Goal: Task Accomplishment & Management: Use online tool/utility

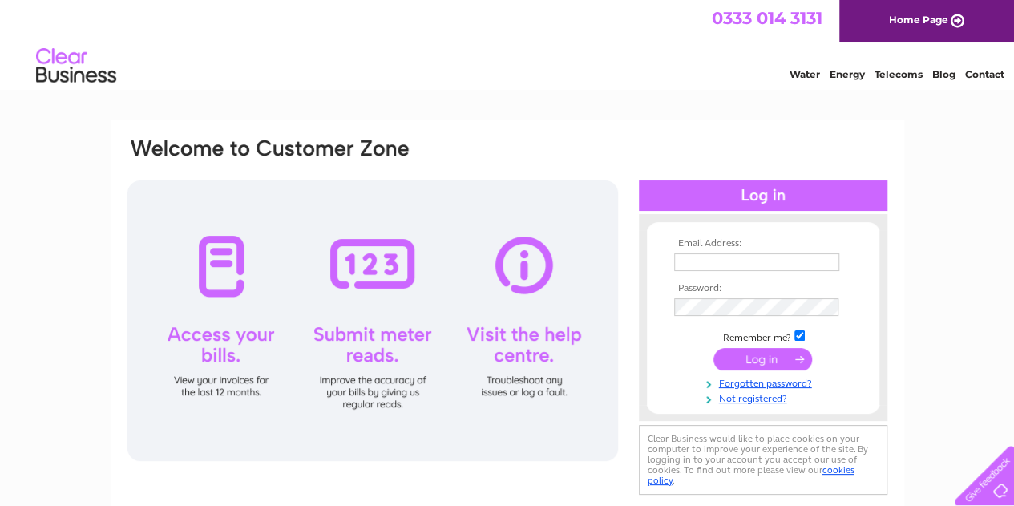
type input "info@smiths-hotel.com"
click at [756, 363] on input "submit" at bounding box center [763, 359] width 99 height 22
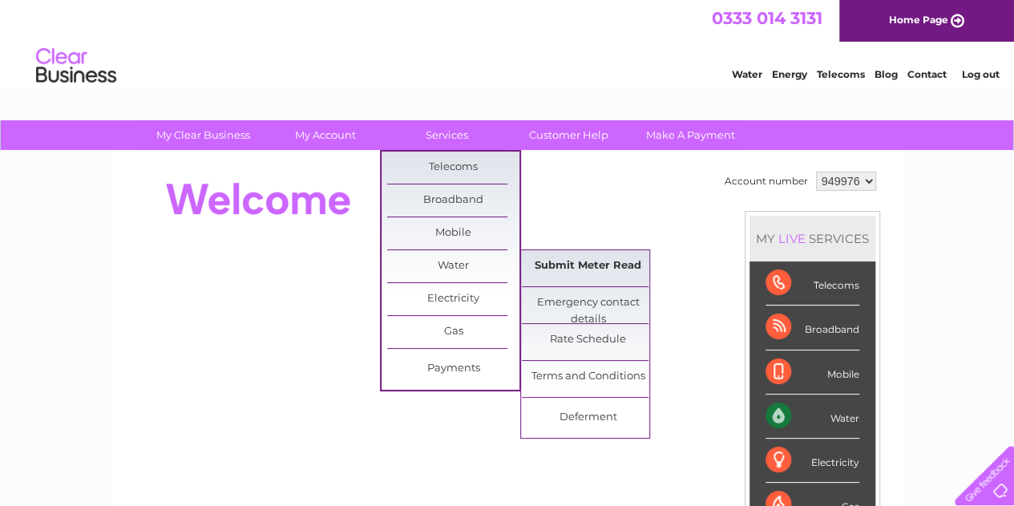
click at [569, 267] on link "Submit Meter Read" at bounding box center [588, 266] width 132 height 32
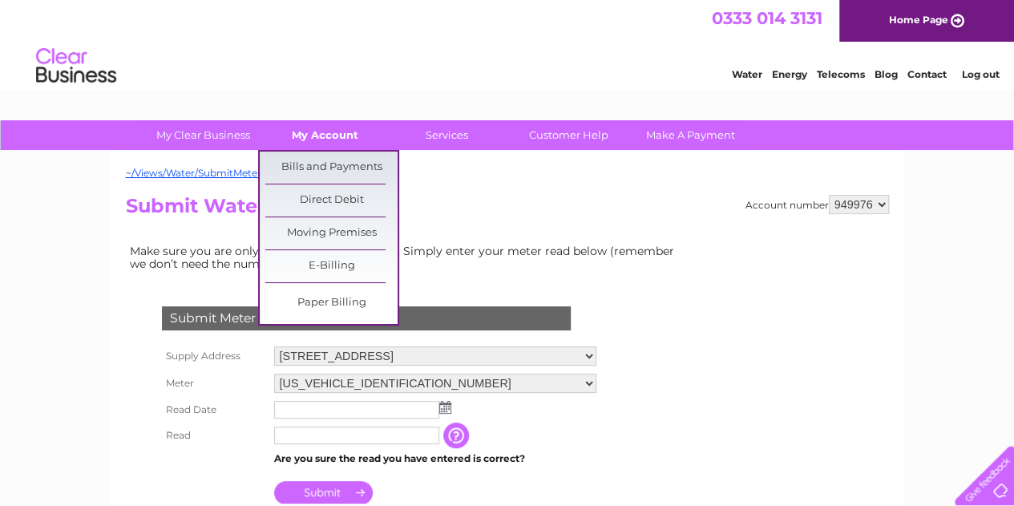
click at [326, 138] on link "My Account" at bounding box center [325, 135] width 132 height 30
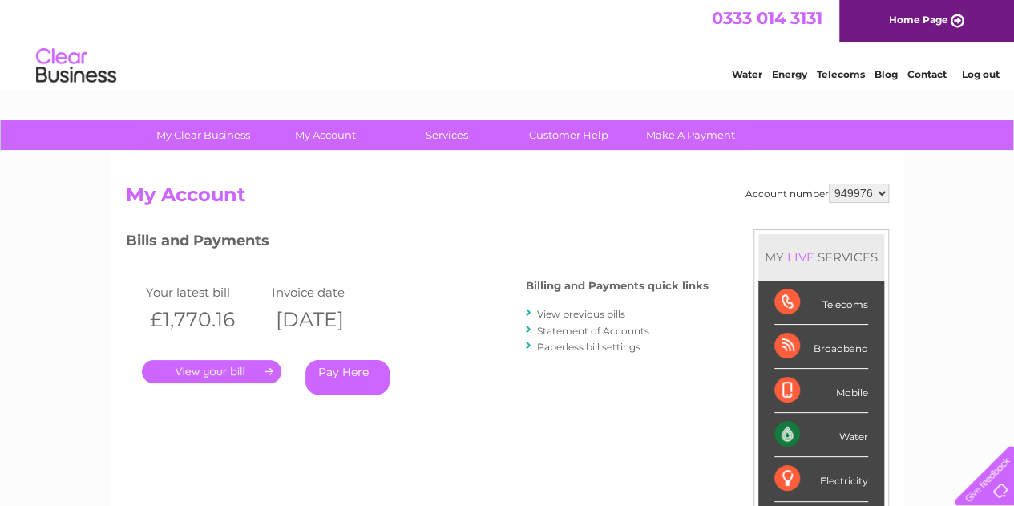
click at [245, 370] on link "." at bounding box center [212, 371] width 140 height 23
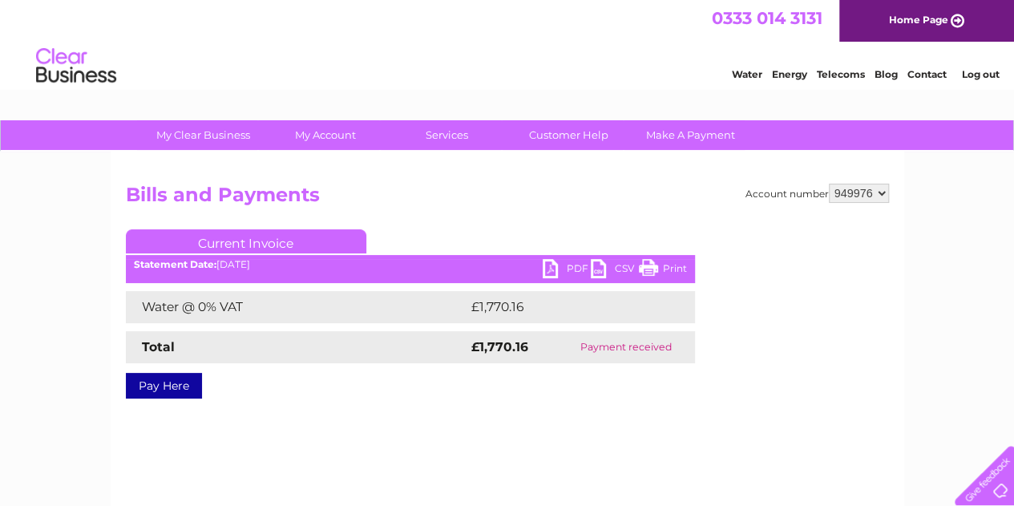
click at [552, 267] on link "PDF" at bounding box center [567, 270] width 48 height 23
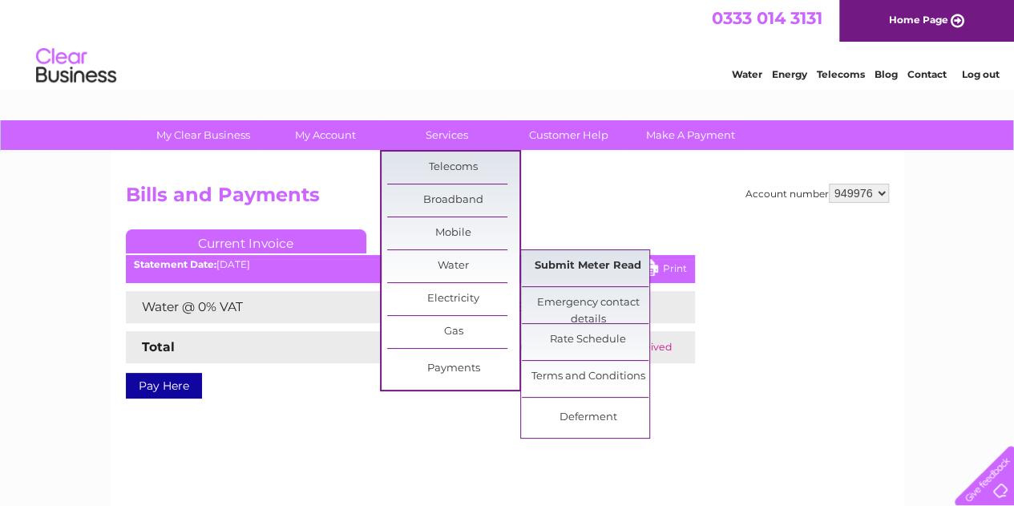
click at [594, 267] on link "Submit Meter Read" at bounding box center [588, 266] width 132 height 32
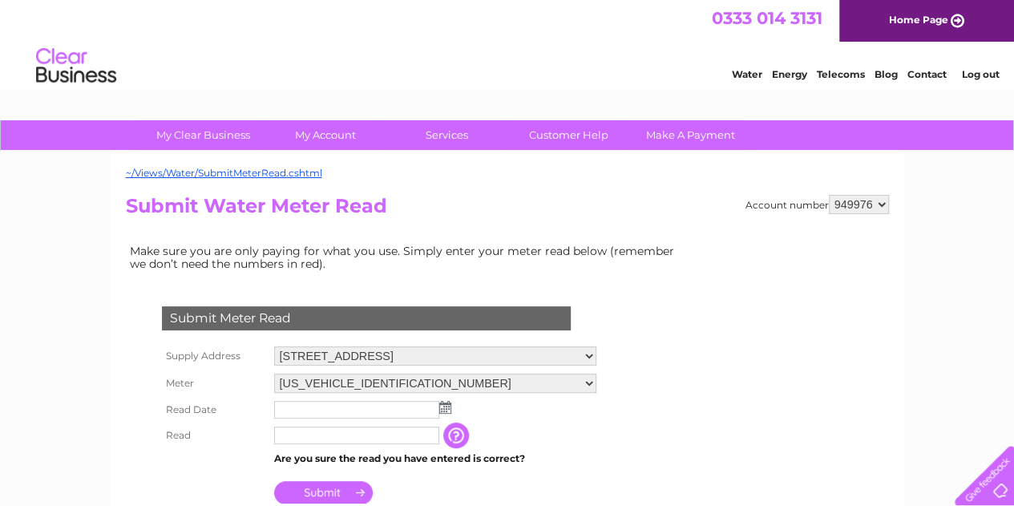
click at [443, 408] on img at bounding box center [445, 407] width 12 height 13
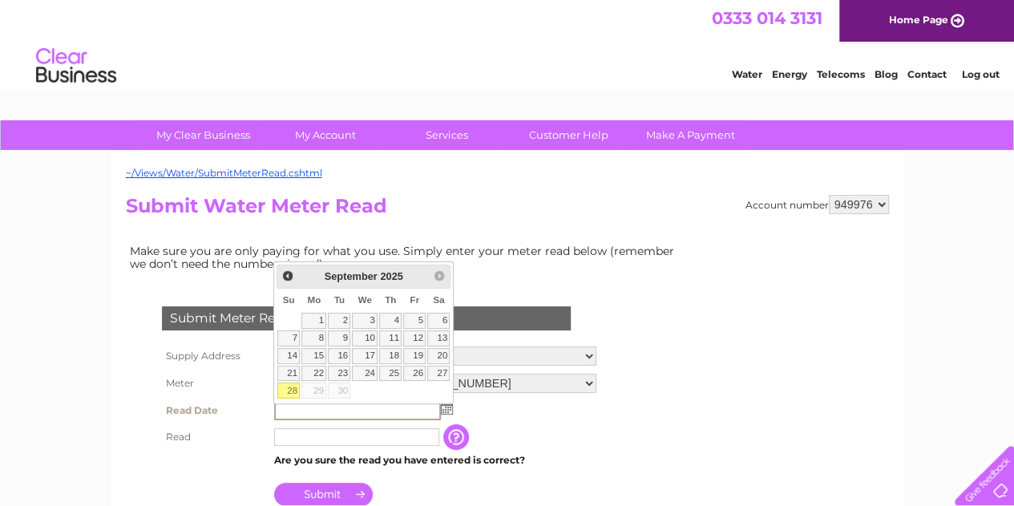
click at [295, 389] on link "28" at bounding box center [288, 390] width 22 height 16
type input "2025/09/28"
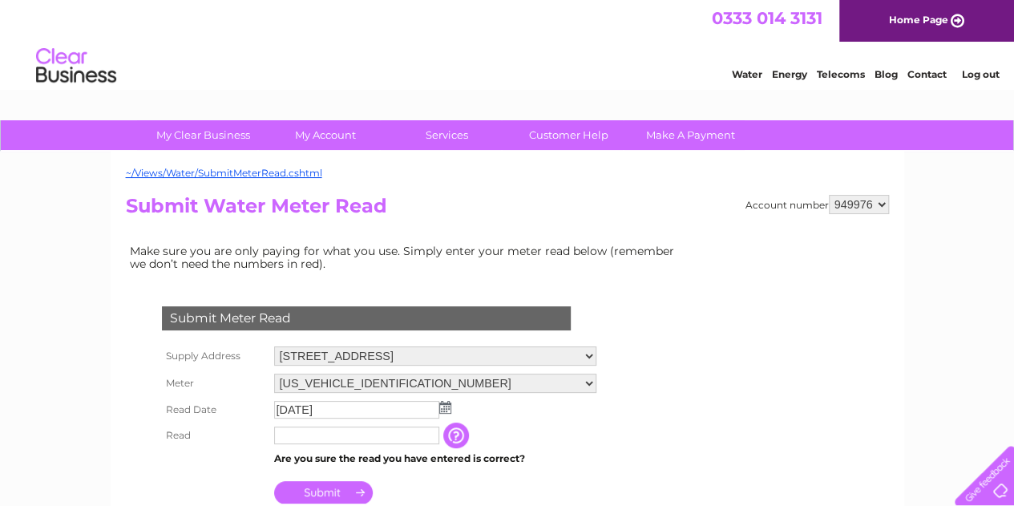
click at [365, 432] on input "text" at bounding box center [356, 436] width 165 height 18
type input "31385"
click at [540, 434] on td "The reading you have just taken from your water meter. Our records indicate you…" at bounding box center [536, 436] width 128 height 26
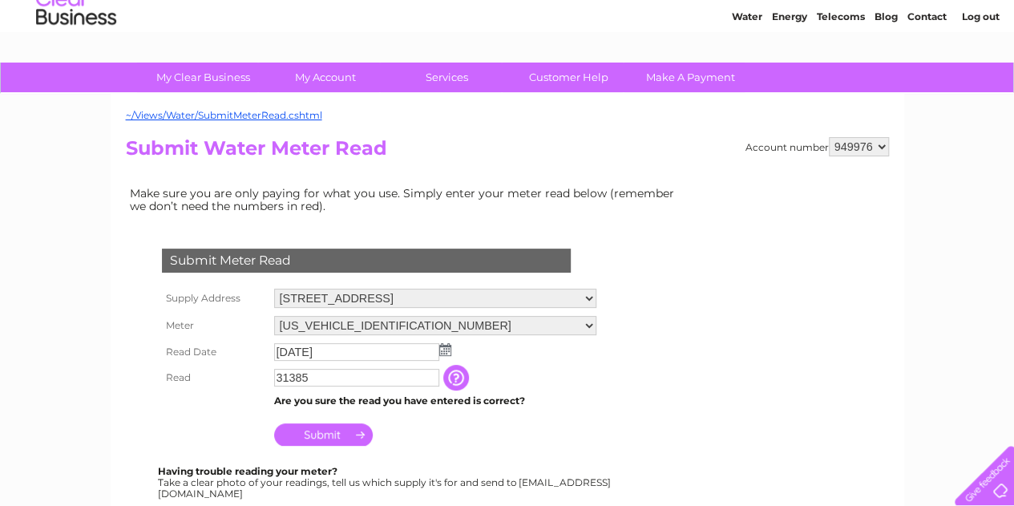
scroll to position [80, 0]
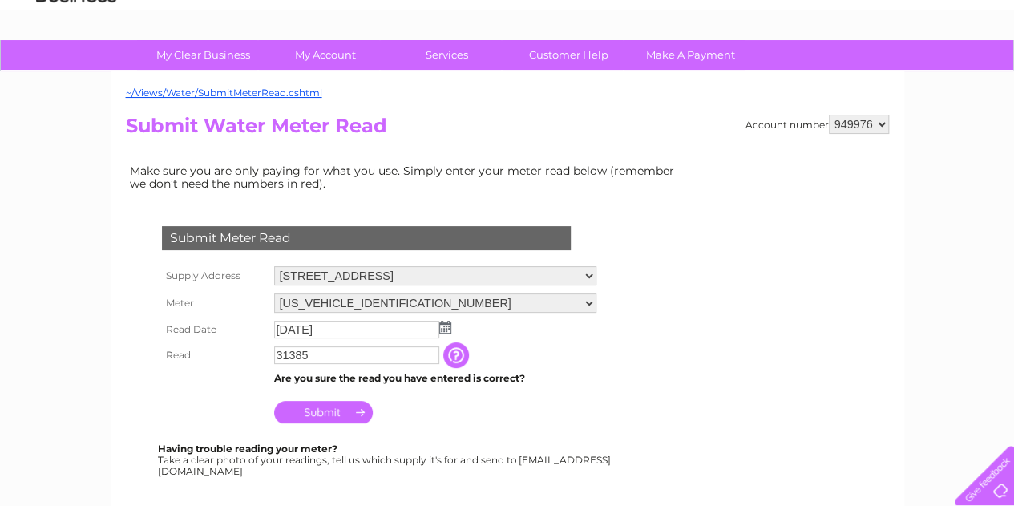
drag, startPoint x: 487, startPoint y: 425, endPoint x: 459, endPoint y: 421, distance: 27.6
click at [487, 423] on td "Submit" at bounding box center [435, 408] width 330 height 38
click at [326, 411] on input "Submit" at bounding box center [323, 412] width 99 height 22
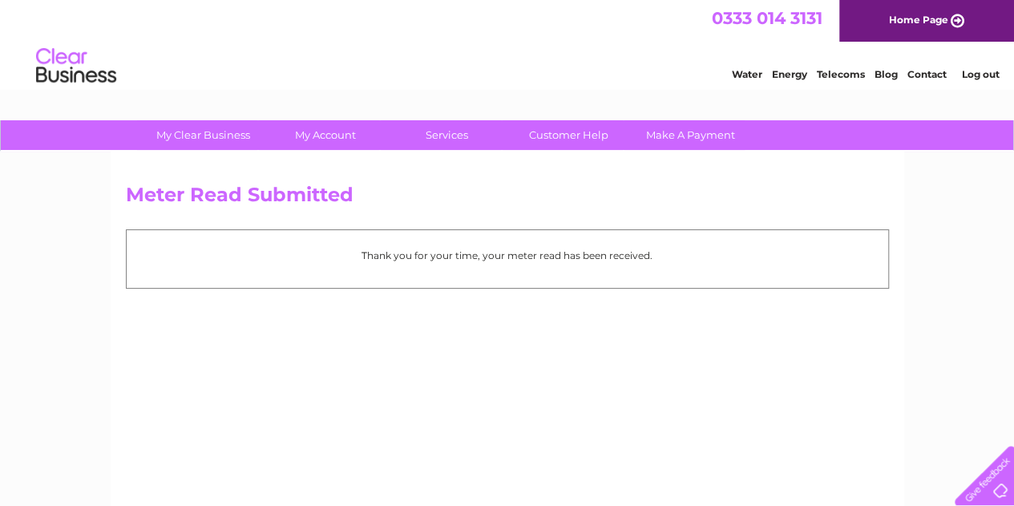
click at [973, 74] on link "Log out" at bounding box center [980, 74] width 38 height 12
